Goal: Information Seeking & Learning: Learn about a topic

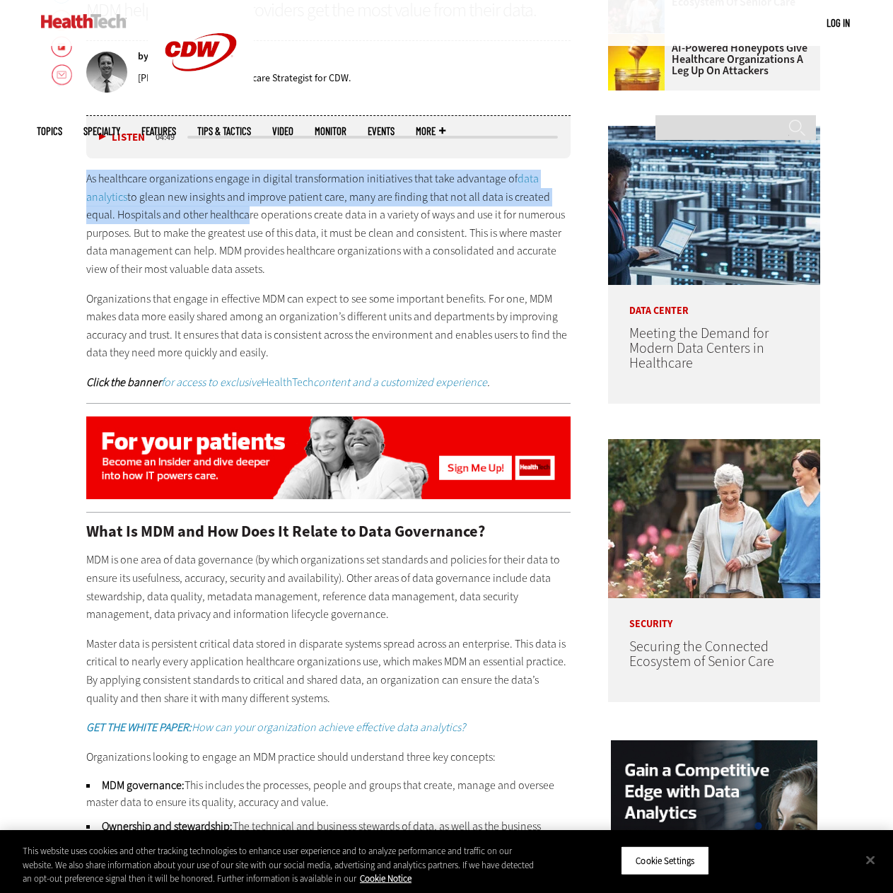
drag, startPoint x: 66, startPoint y: 174, endPoint x: 243, endPoint y: 208, distance: 180.6
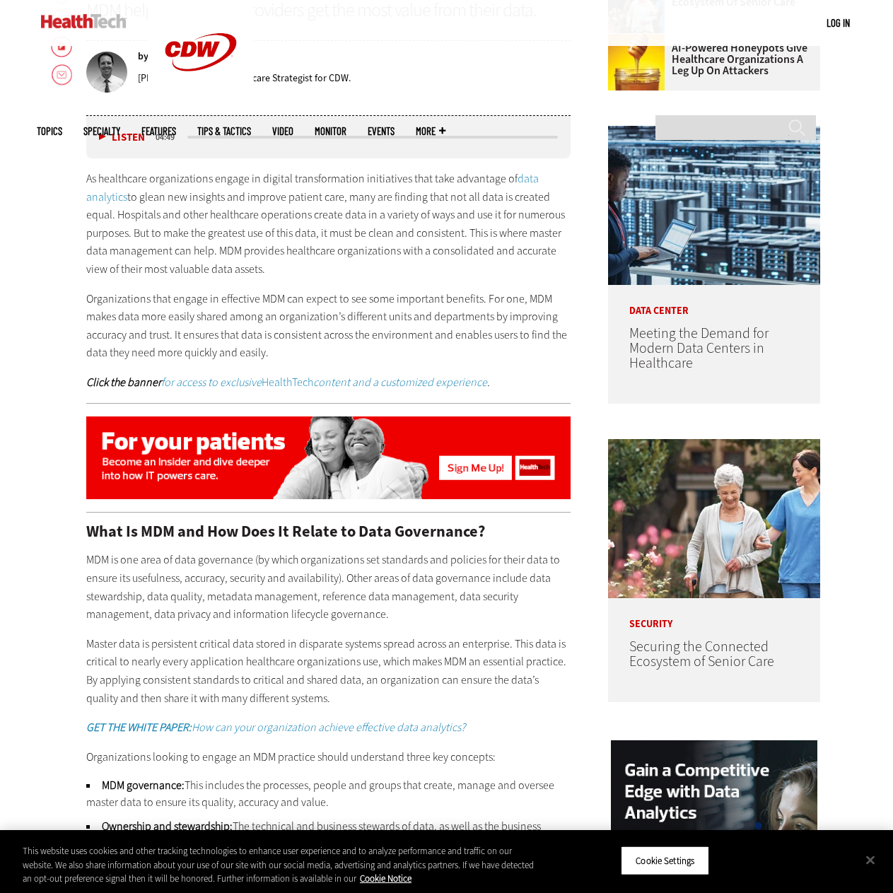
click at [290, 240] on p "As healthcare organizations engage in digital transformation initiatives that t…" at bounding box center [328, 224] width 485 height 109
drag, startPoint x: 116, startPoint y: 216, endPoint x: 269, endPoint y: 264, distance: 160.9
click at [269, 264] on p "As healthcare organizations engage in digital transformation initiatives that t…" at bounding box center [328, 224] width 485 height 109
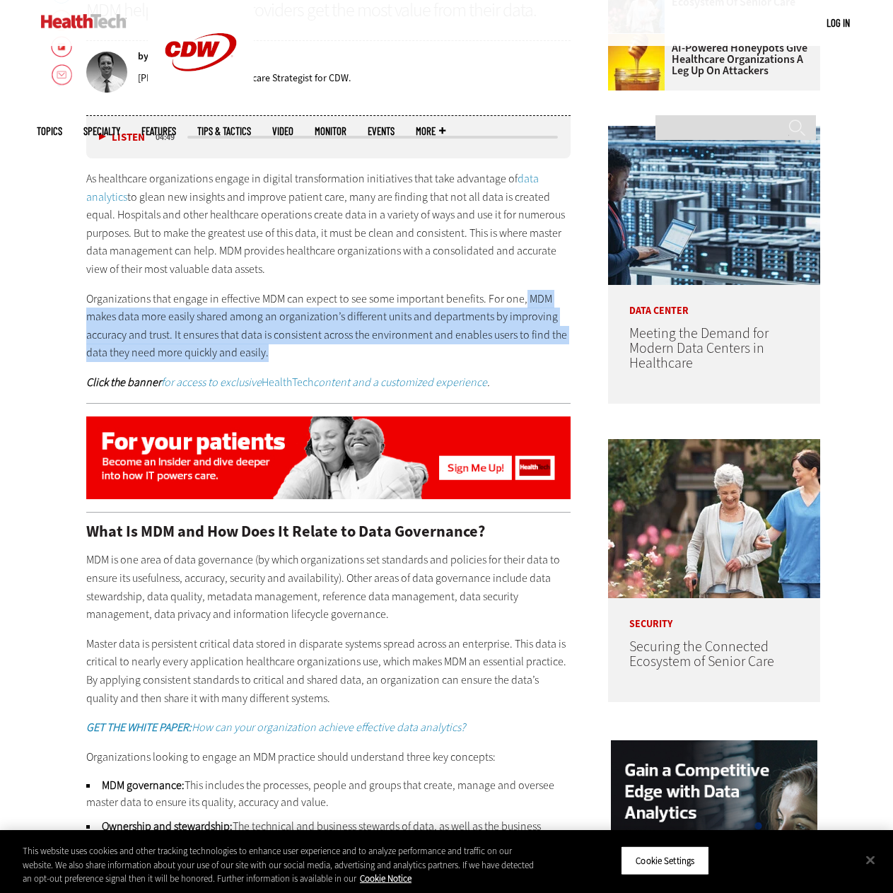
drag, startPoint x: 527, startPoint y: 303, endPoint x: 362, endPoint y: 353, distance: 172.8
click at [362, 353] on p "Organizations that engage in effective MDM can expect to see some important ben…" at bounding box center [328, 326] width 485 height 72
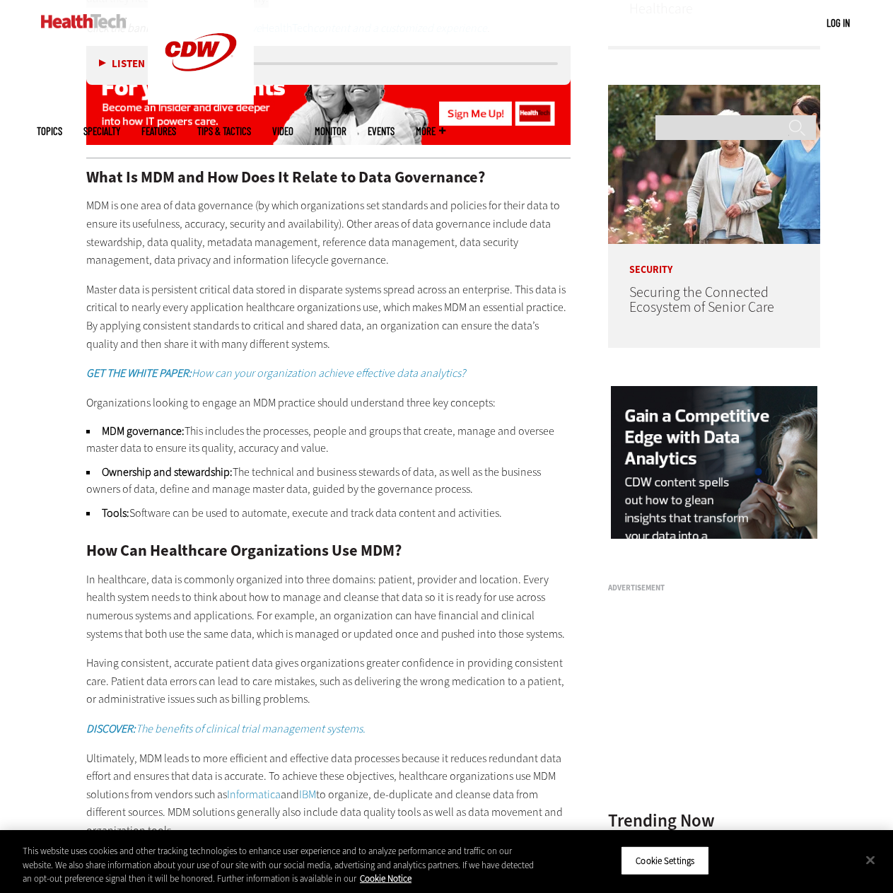
scroll to position [990, 0]
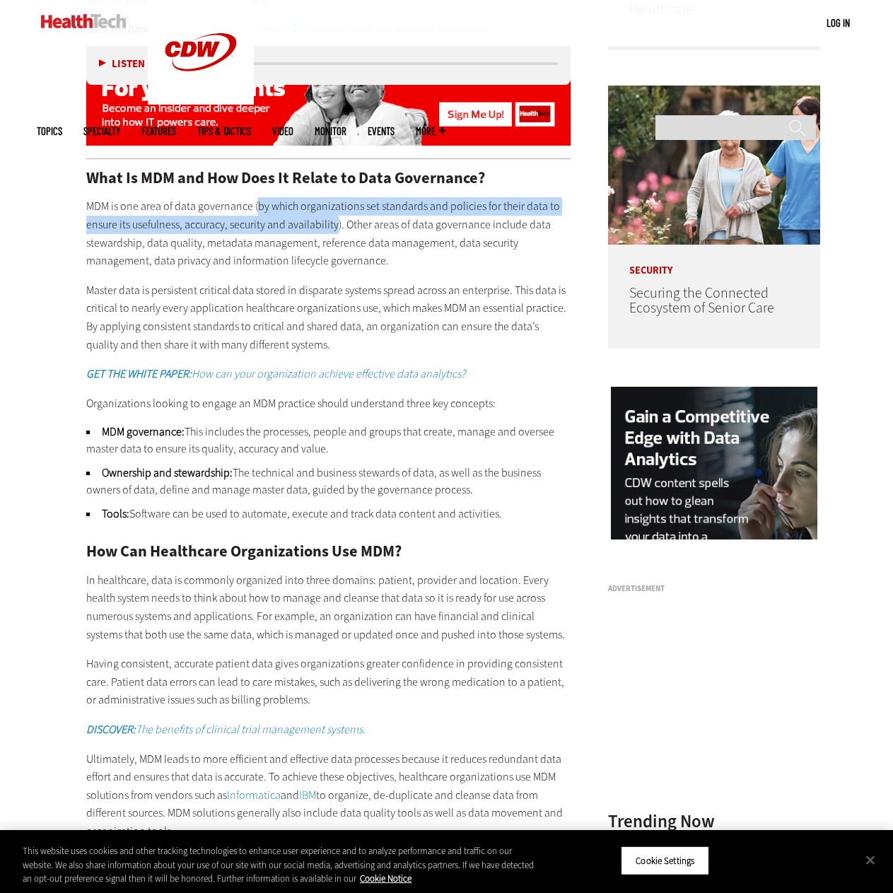
drag, startPoint x: 256, startPoint y: 205, endPoint x: 335, endPoint y: 223, distance: 81.1
click at [335, 223] on p "MDM is one area of data governance (by which organizations set standards and po…" at bounding box center [328, 233] width 485 height 72
copy p "by which organizations set standards and policies for their data to ensure its …"
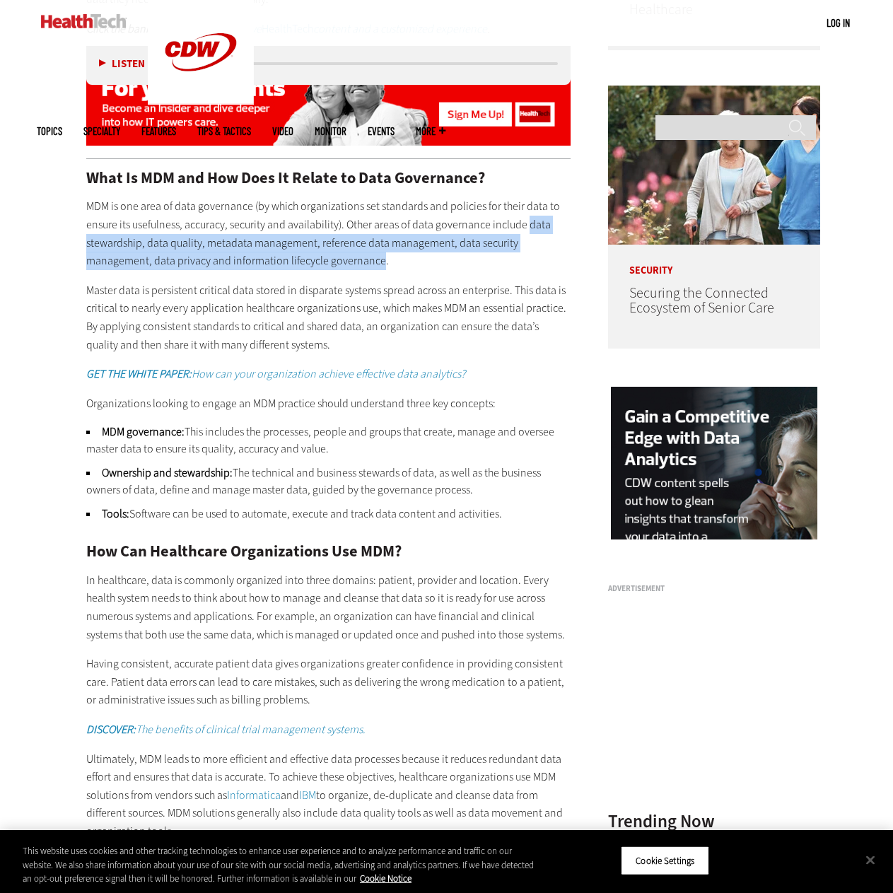
drag, startPoint x: 525, startPoint y: 228, endPoint x: 378, endPoint y: 263, distance: 151.0
click at [378, 263] on p "MDM is one area of data governance (by which organizations set standards and po…" at bounding box center [328, 233] width 485 height 72
copy p "data stewardship, data quality, metadata management, reference data management,…"
